Goal: Information Seeking & Learning: Learn about a topic

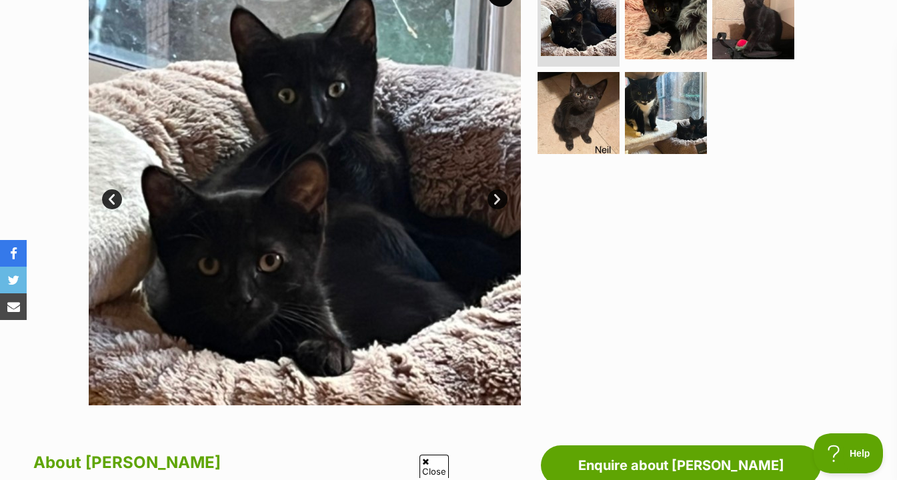
click at [496, 197] on link "Next" at bounding box center [498, 199] width 20 height 20
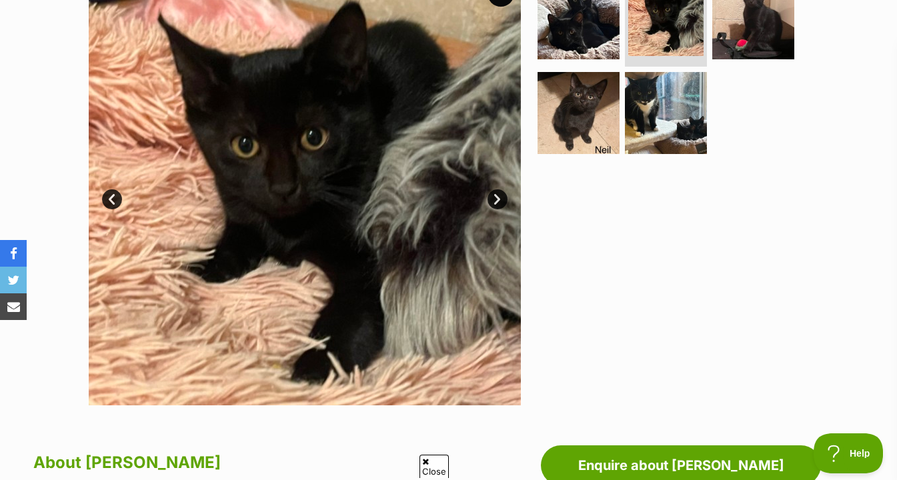
click at [498, 197] on link "Next" at bounding box center [498, 199] width 20 height 20
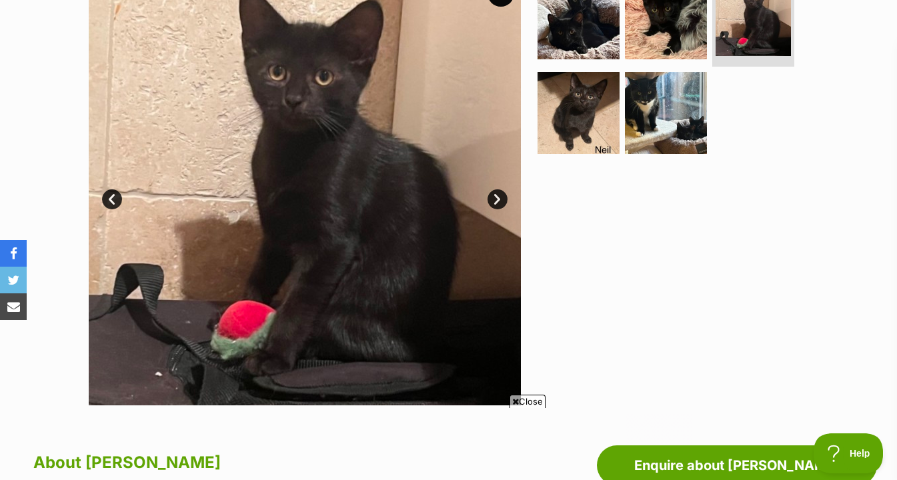
click at [498, 197] on link "Next" at bounding box center [498, 199] width 20 height 20
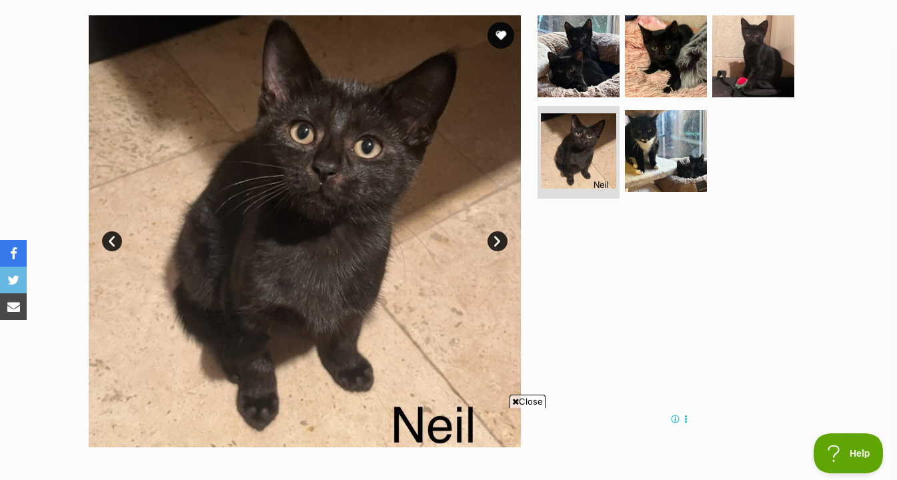
scroll to position [250, 0]
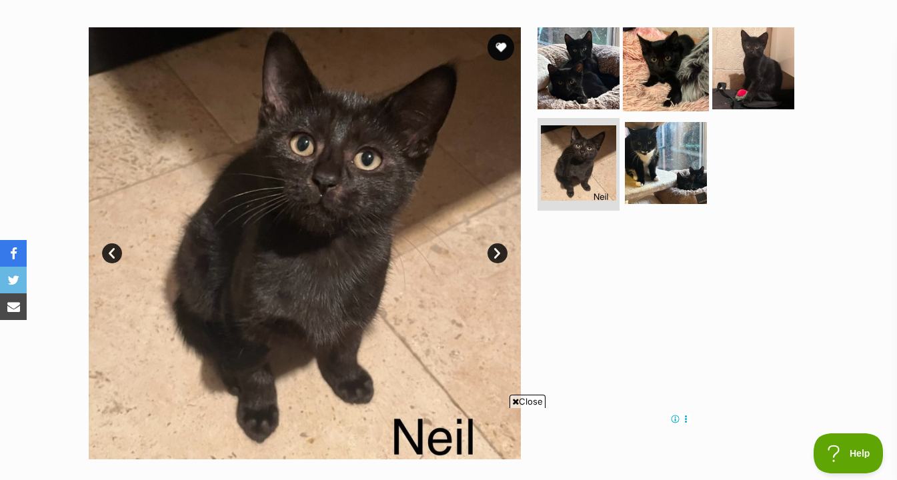
click at [667, 75] on img at bounding box center [666, 68] width 86 height 86
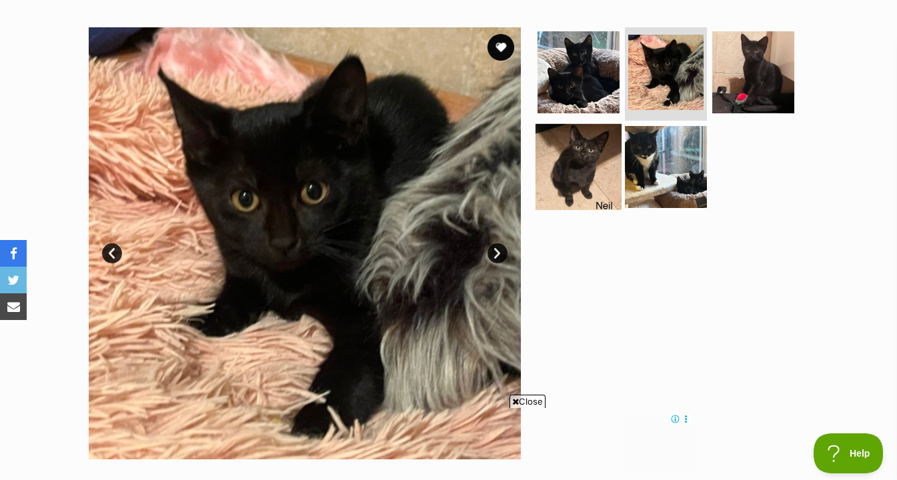
click at [592, 146] on img at bounding box center [579, 166] width 86 height 86
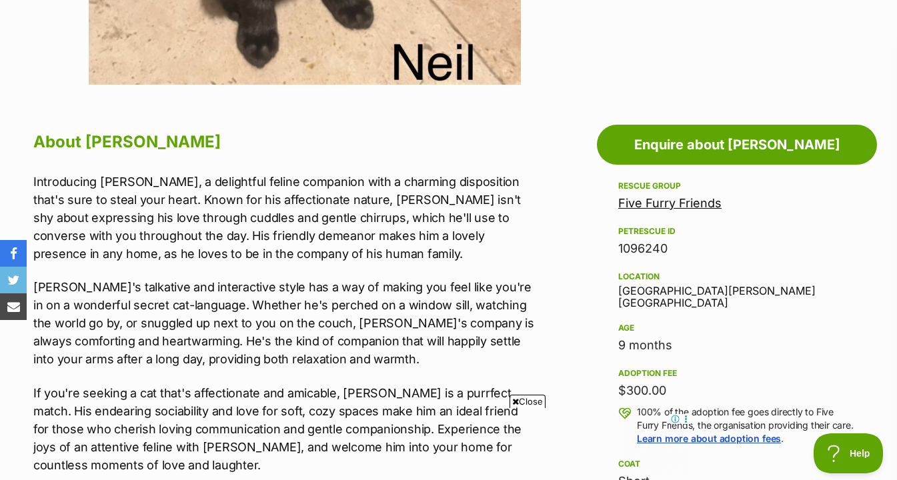
scroll to position [693, 0]
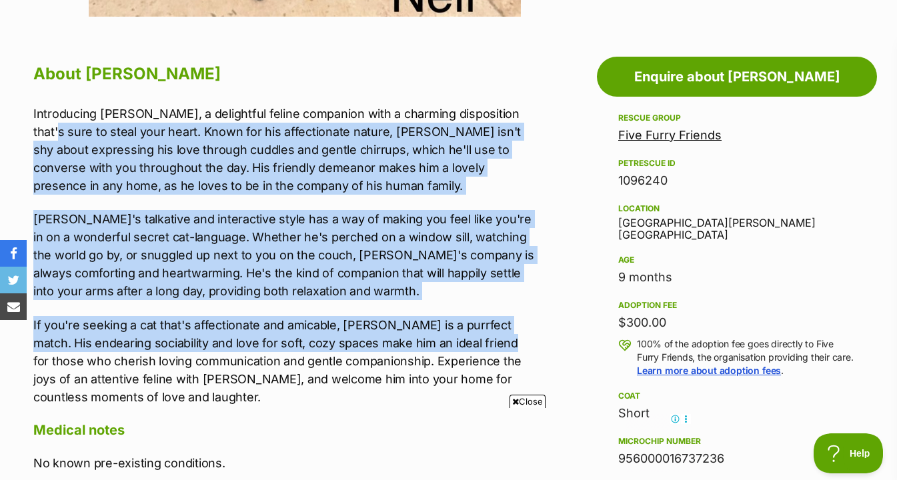
drag, startPoint x: 498, startPoint y: 347, endPoint x: 517, endPoint y: 109, distance: 239.5
click at [517, 109] on div "Introducing Neil, a delightful feline companion with a charming disposition tha…" at bounding box center [283, 255] width 501 height 301
click at [517, 109] on p "Introducing Neil, a delightful feline companion with a charming disposition tha…" at bounding box center [283, 150] width 501 height 90
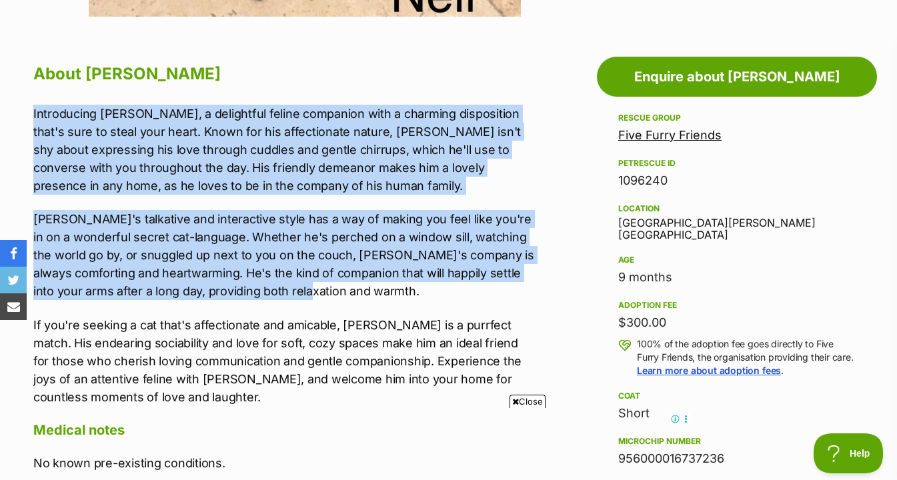
drag, startPoint x: 523, startPoint y: 101, endPoint x: 488, endPoint y: 291, distance: 194.0
click at [488, 293] on div "About Neil Introducing Neil, a delightful feline companion with a charming disp…" at bounding box center [283, 357] width 501 height 596
click at [488, 291] on p "Neil's talkative and interactive style has a way of making you feel like you're…" at bounding box center [283, 255] width 501 height 90
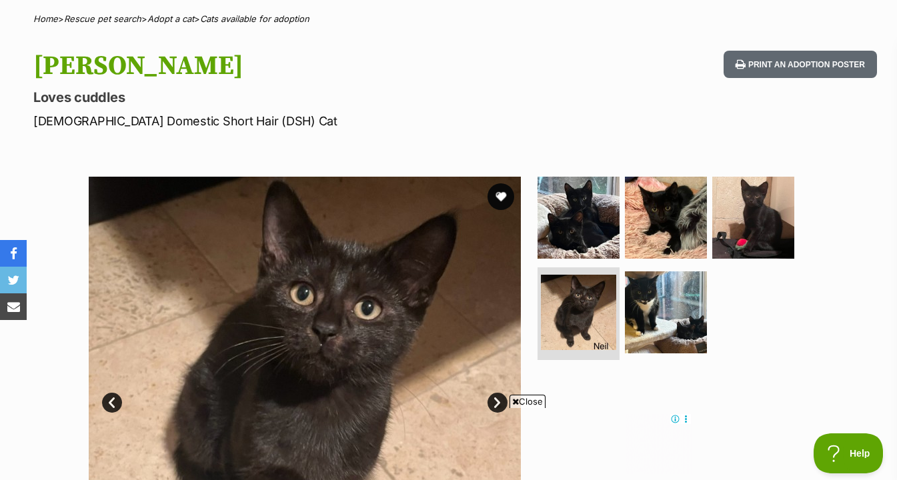
scroll to position [152, 0]
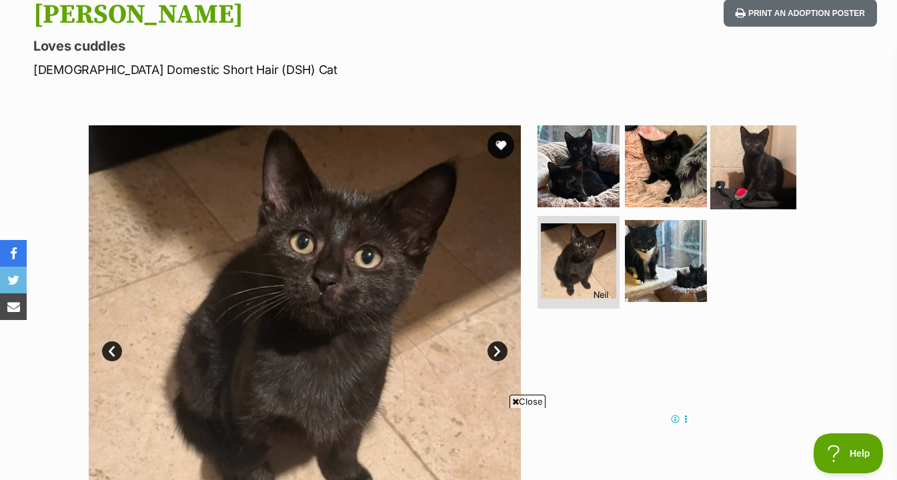
click at [717, 159] on img at bounding box center [753, 166] width 86 height 86
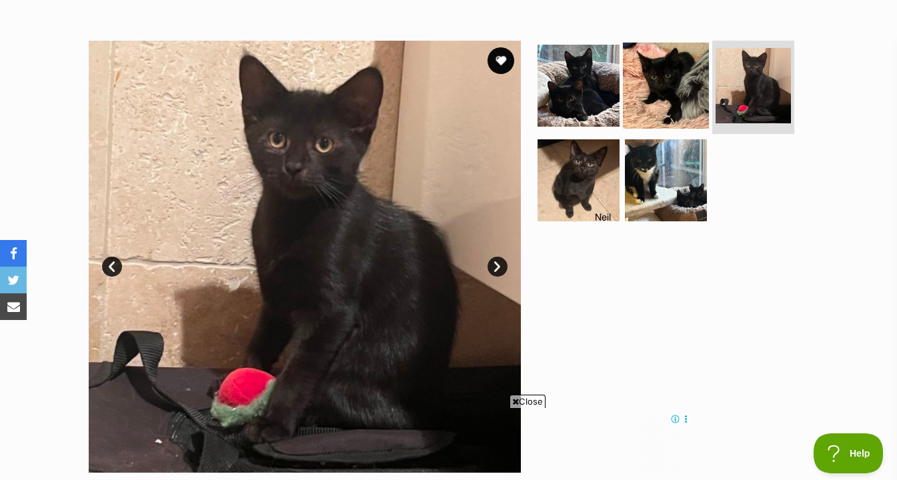
scroll to position [229, 0]
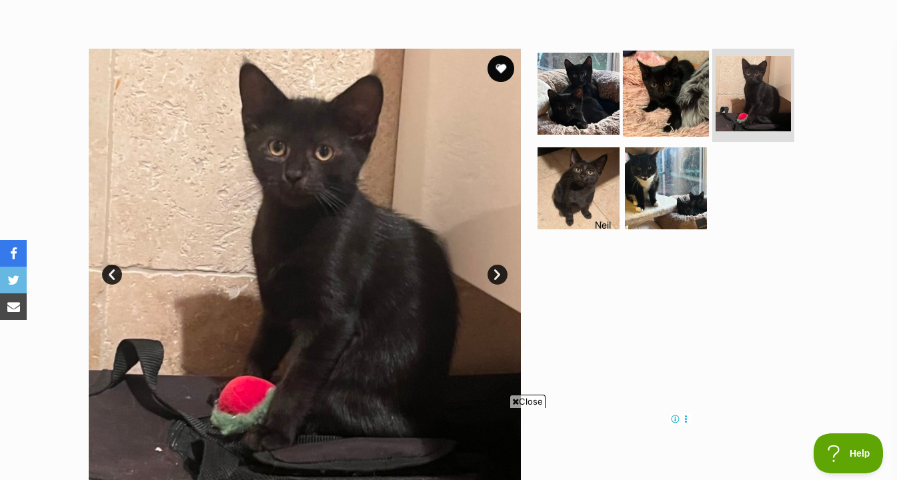
click at [679, 91] on img at bounding box center [666, 94] width 86 height 86
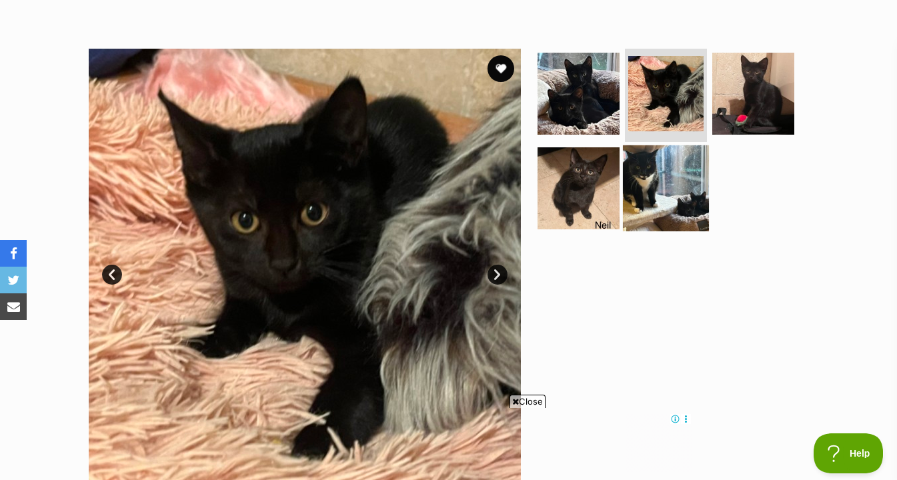
click at [670, 203] on img at bounding box center [666, 188] width 86 height 86
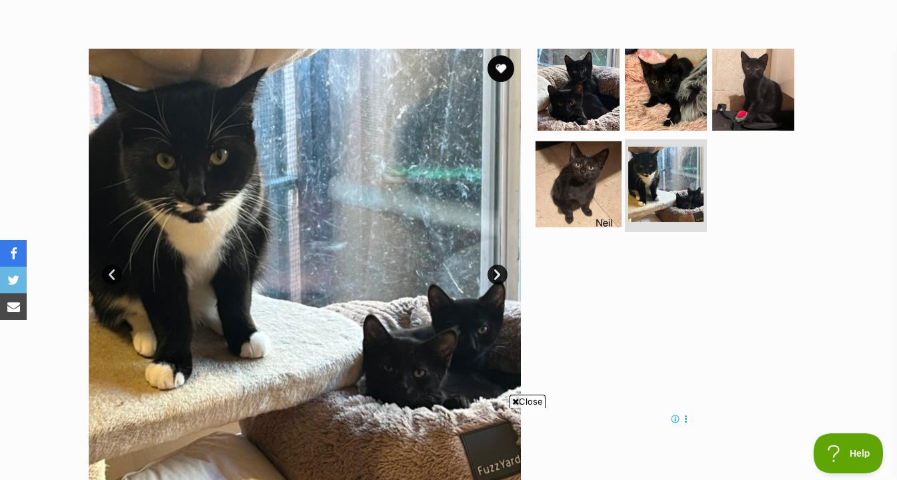
click at [602, 189] on img at bounding box center [579, 184] width 86 height 86
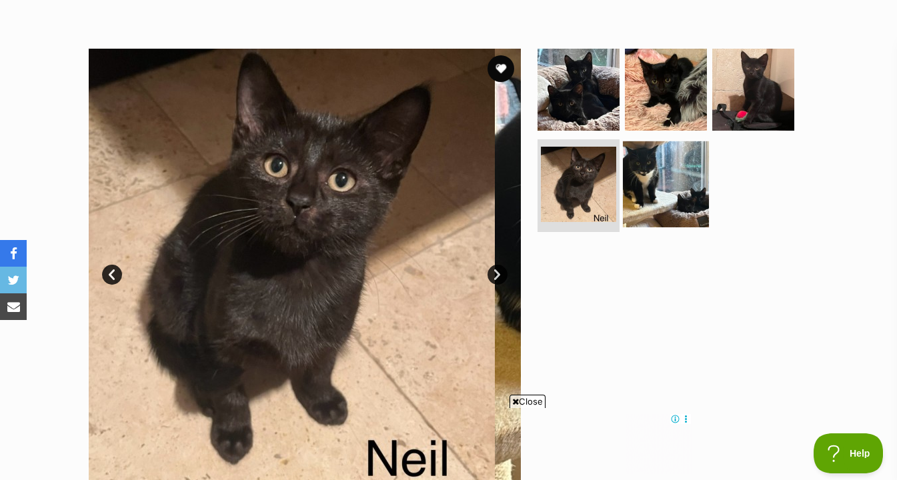
click at [680, 197] on img at bounding box center [666, 184] width 86 height 86
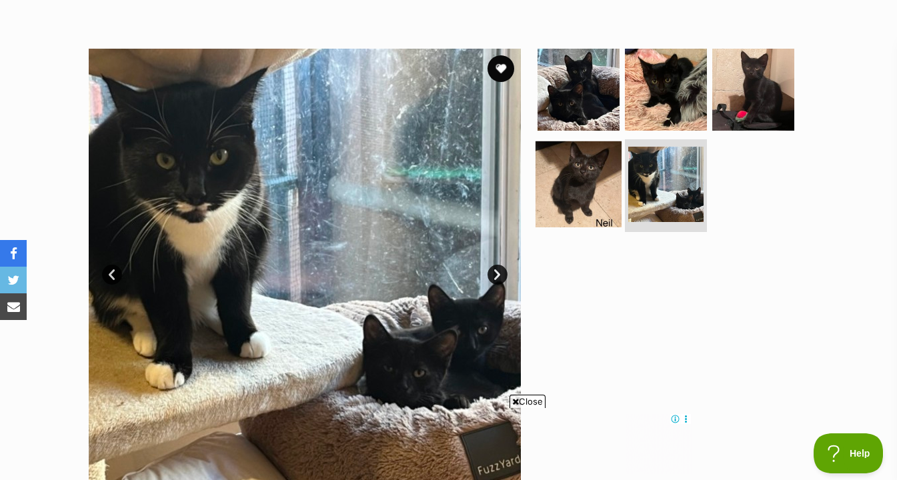
click at [570, 180] on img at bounding box center [579, 184] width 86 height 86
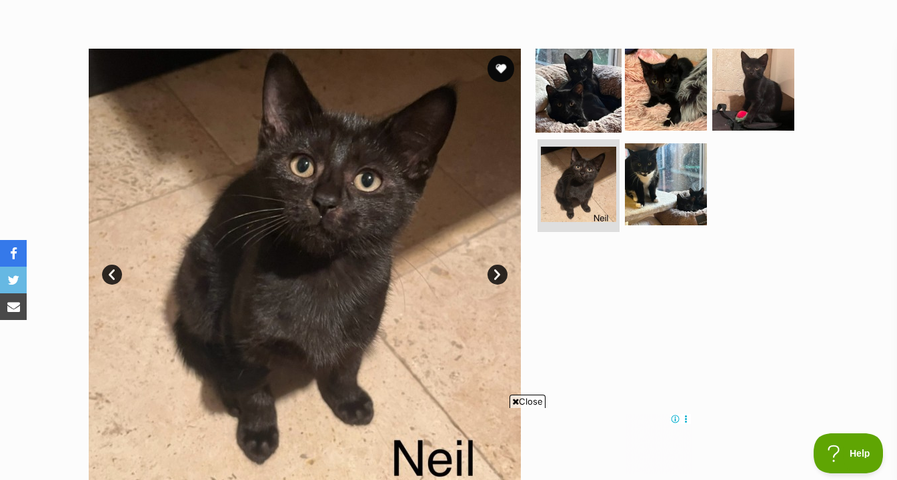
click at [569, 116] on img at bounding box center [579, 90] width 86 height 86
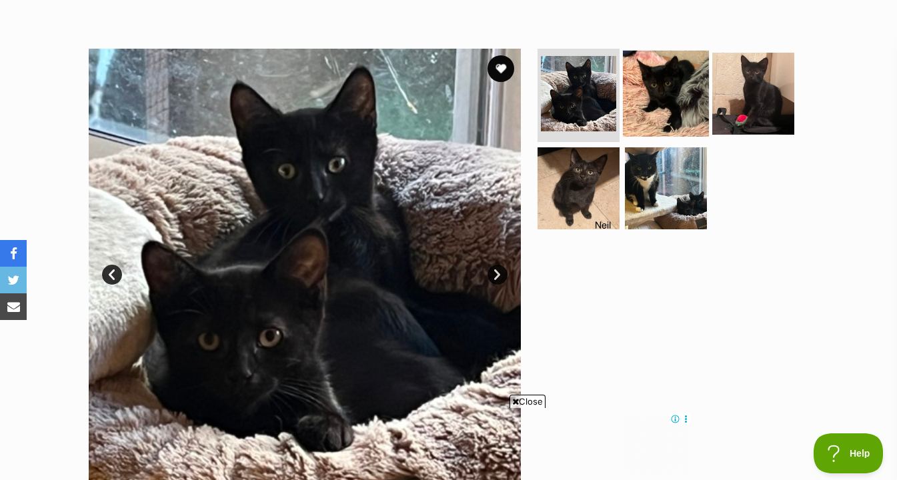
click at [659, 113] on img at bounding box center [666, 94] width 86 height 86
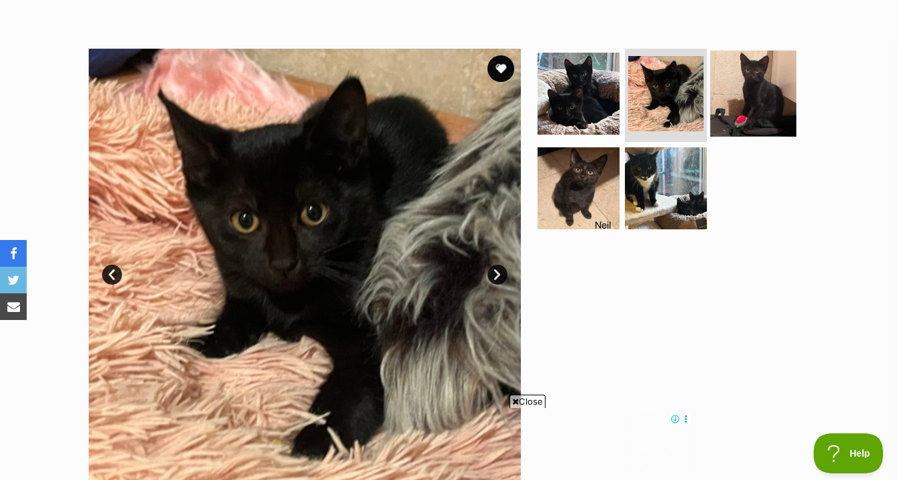
click at [751, 106] on img at bounding box center [753, 94] width 86 height 86
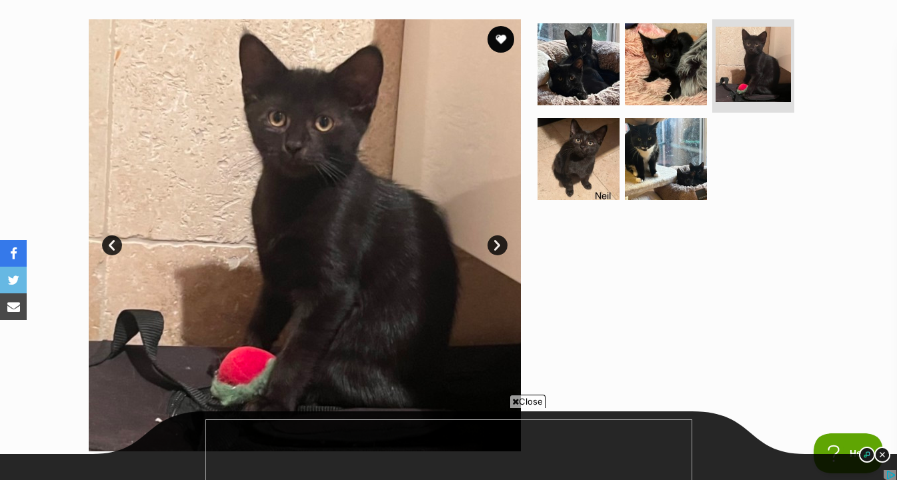
scroll to position [0, 0]
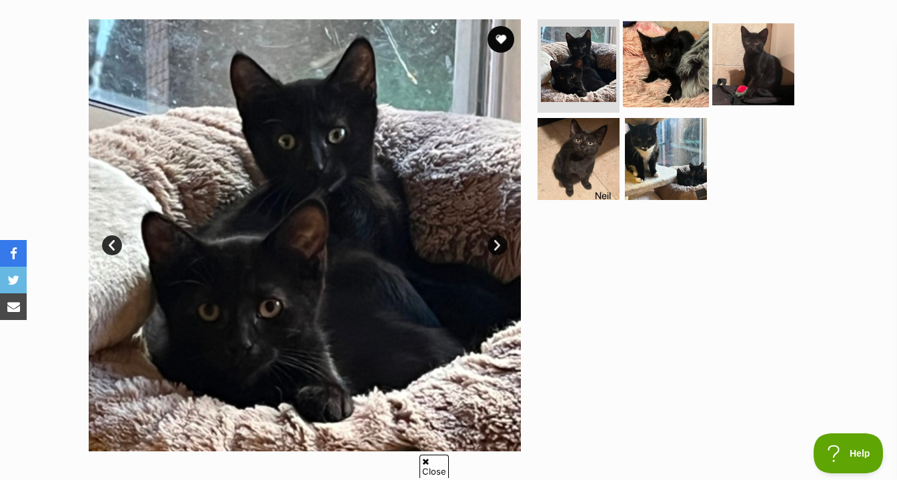
click at [680, 51] on img at bounding box center [666, 64] width 86 height 86
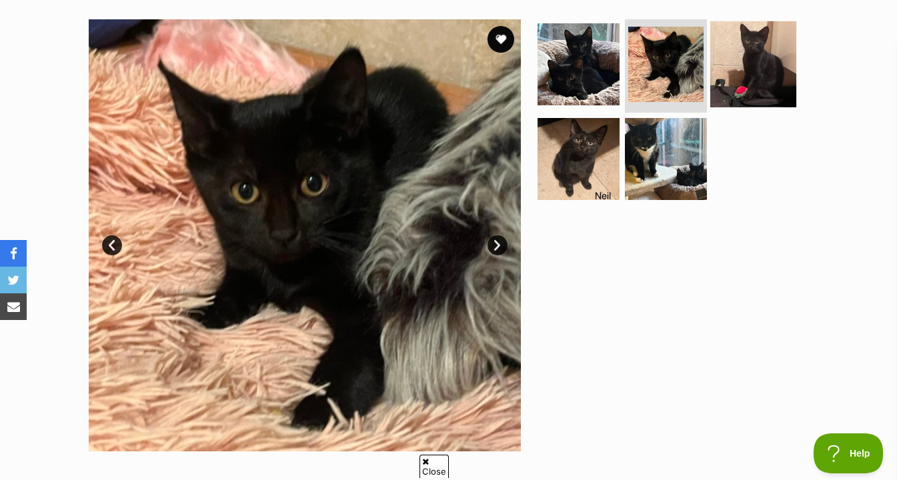
click at [746, 61] on img at bounding box center [753, 64] width 86 height 86
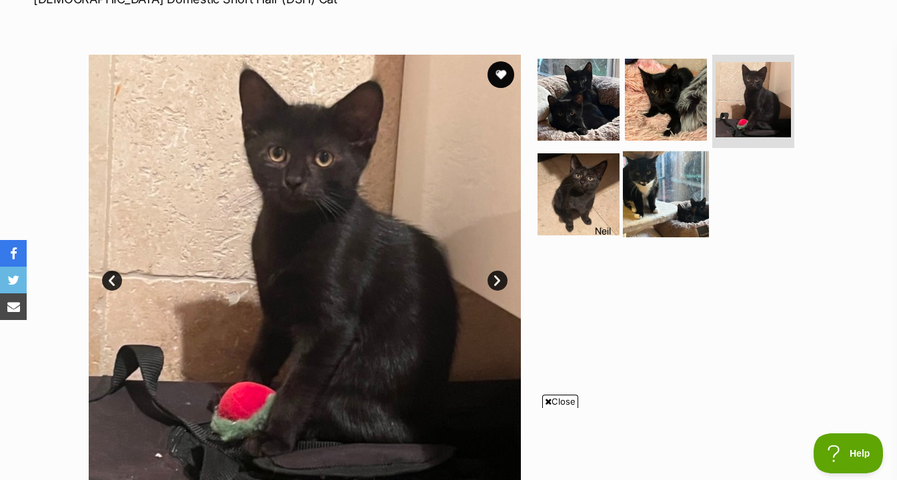
scroll to position [217, 0]
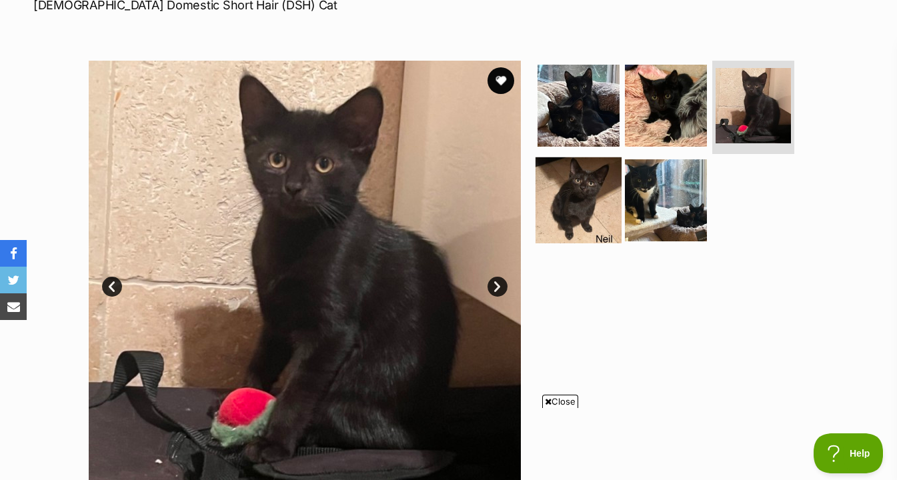
click at [605, 220] on img at bounding box center [579, 200] width 86 height 86
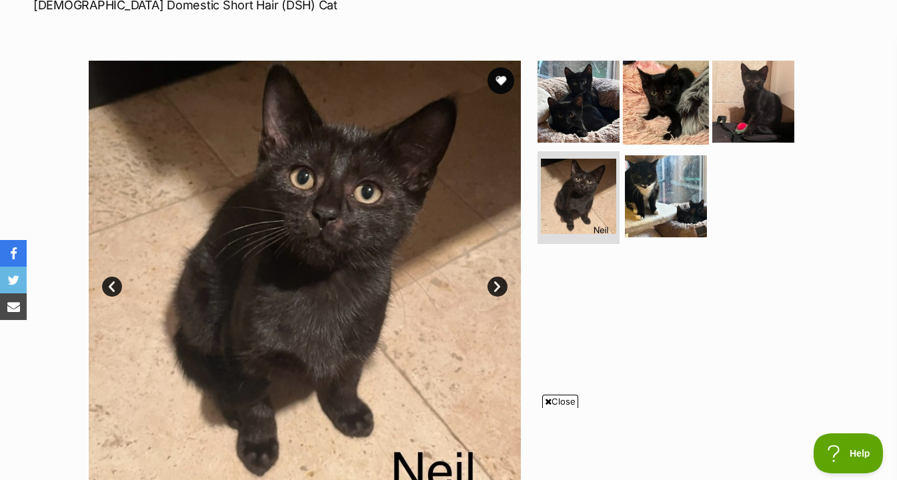
click at [682, 109] on img at bounding box center [666, 102] width 86 height 86
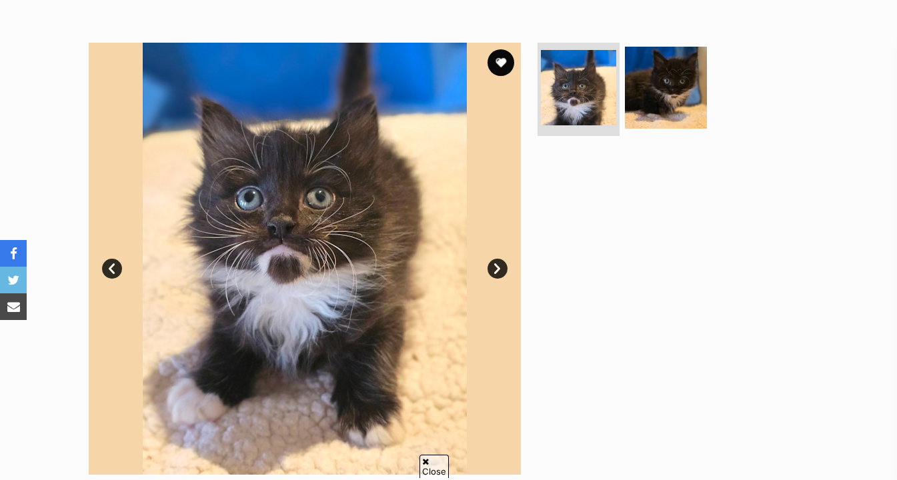
scroll to position [233, 0]
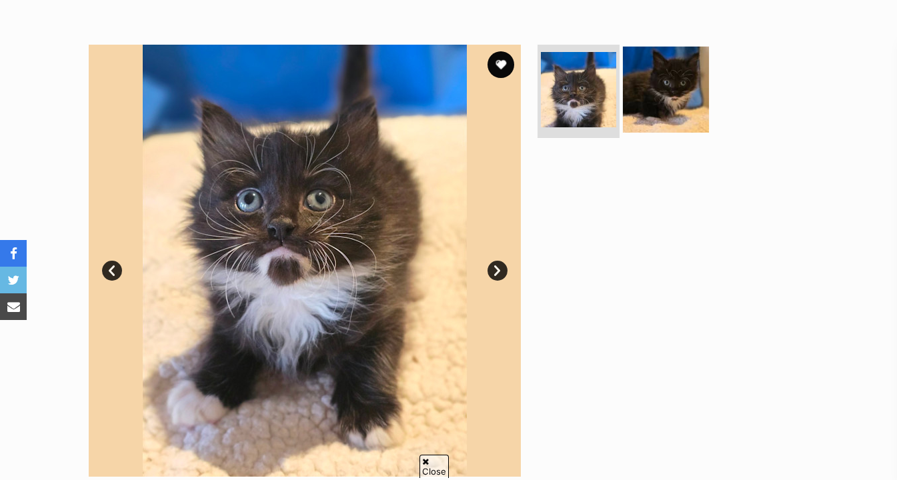
click at [643, 113] on img at bounding box center [666, 90] width 86 height 86
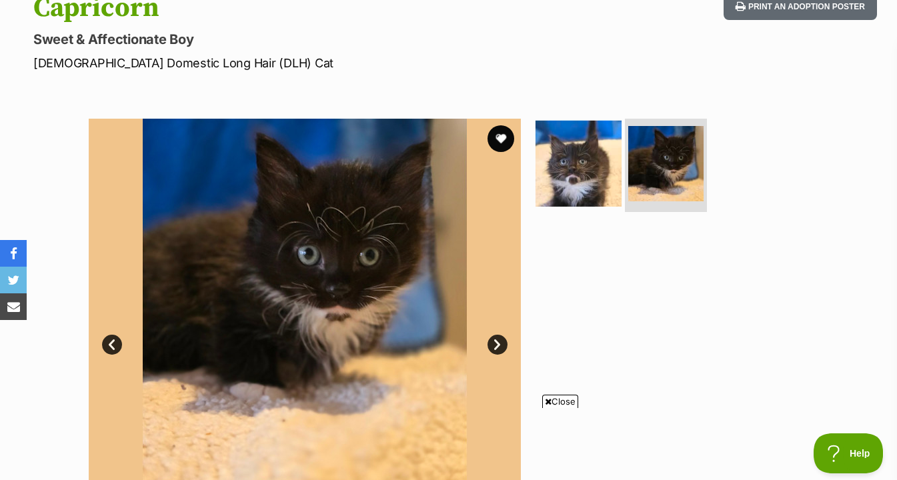
scroll to position [0, 0]
click at [602, 188] on img at bounding box center [579, 164] width 86 height 86
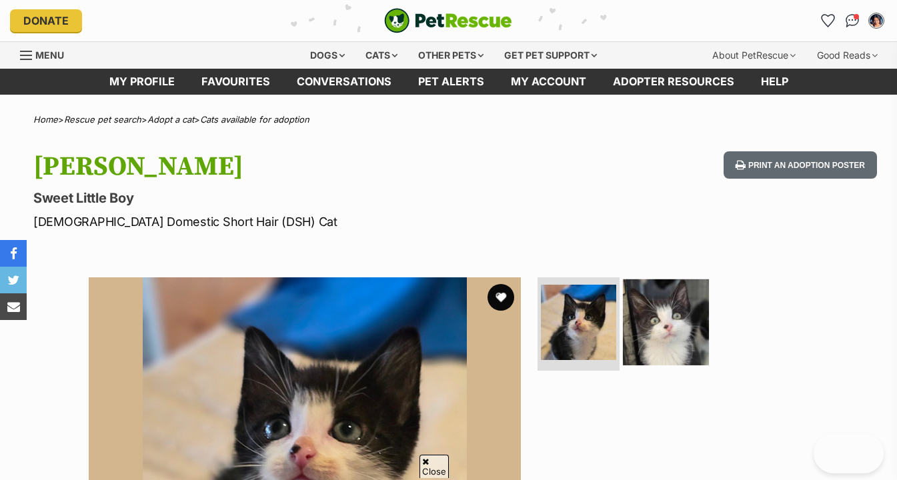
scroll to position [195, 0]
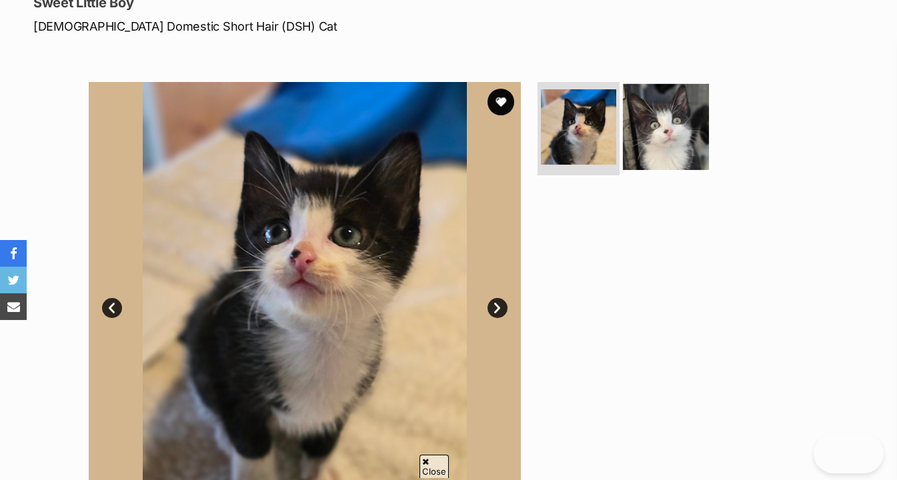
click at [673, 154] on img at bounding box center [666, 127] width 86 height 86
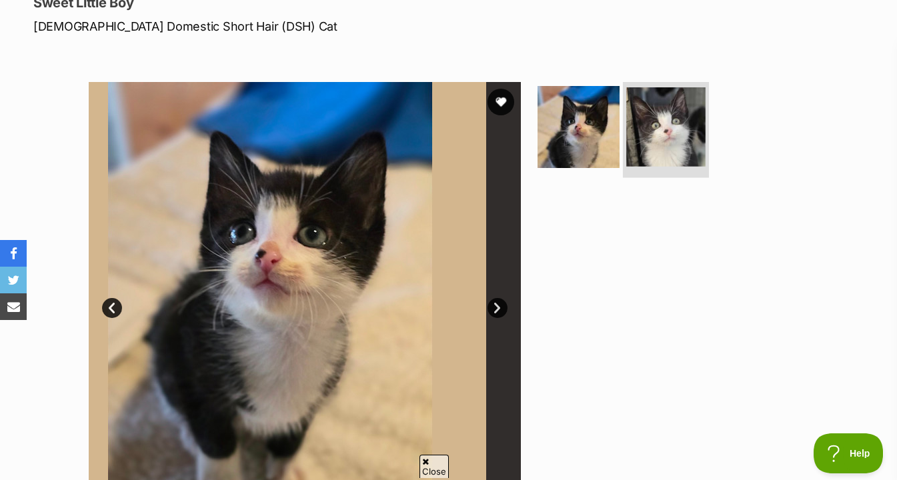
scroll to position [0, 0]
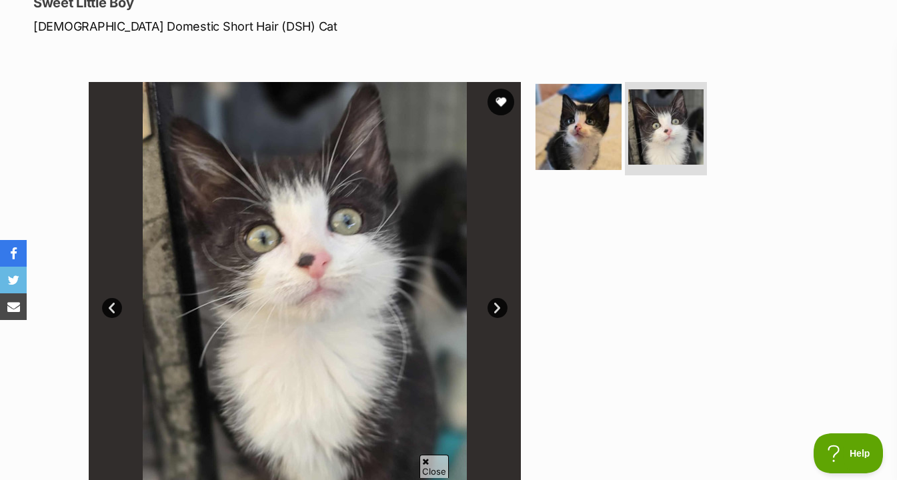
click at [598, 145] on img at bounding box center [579, 127] width 86 height 86
